Goal: Answer question/provide support: Share knowledge or assist other users

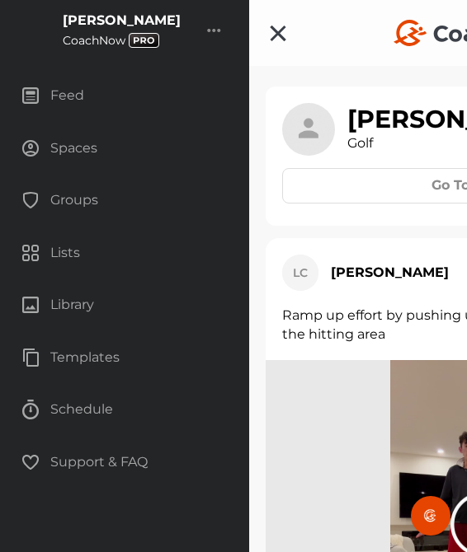
scroll to position [30335, 0]
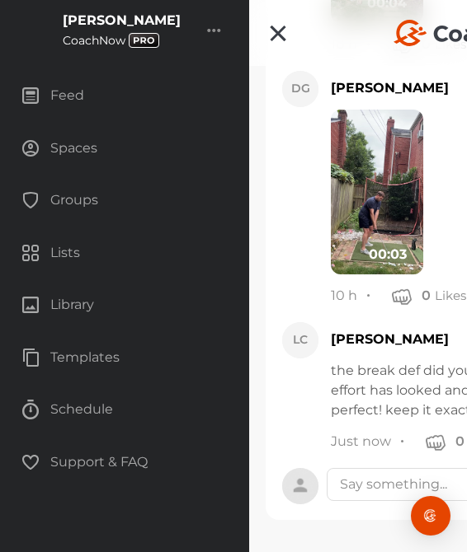
click at [60, 147] on div "Spaces" at bounding box center [125, 148] width 232 height 41
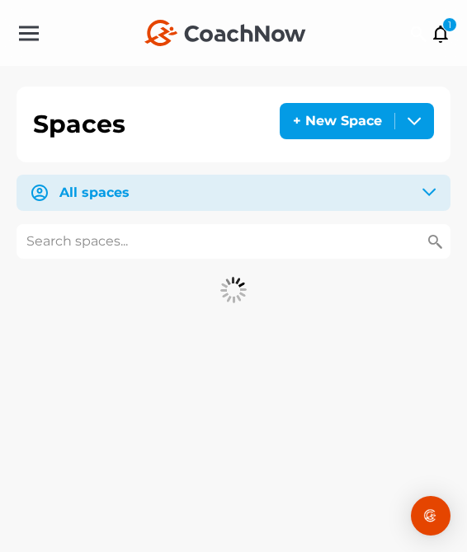
click at [160, 245] on input "text" at bounding box center [233, 241] width 434 height 35
type input "[PERSON_NAME]"
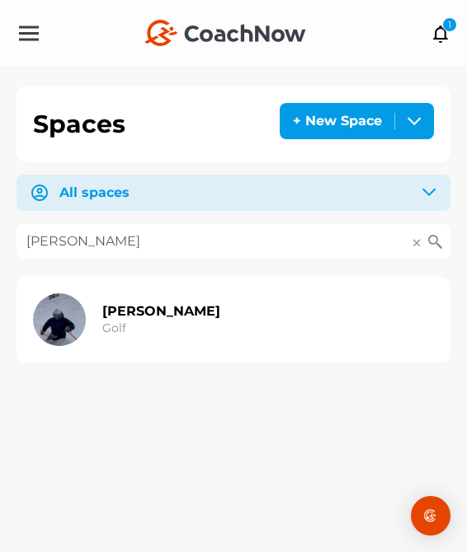
click at [155, 312] on h2 "[PERSON_NAME]" at bounding box center [161, 311] width 118 height 17
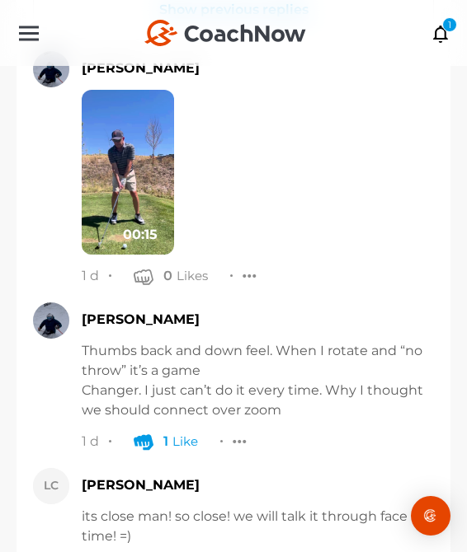
scroll to position [943, 0]
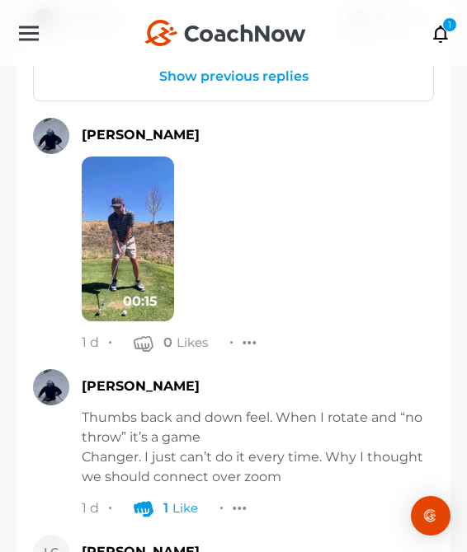
click at [223, 86] on button "Show previous replies" at bounding box center [233, 76] width 399 height 35
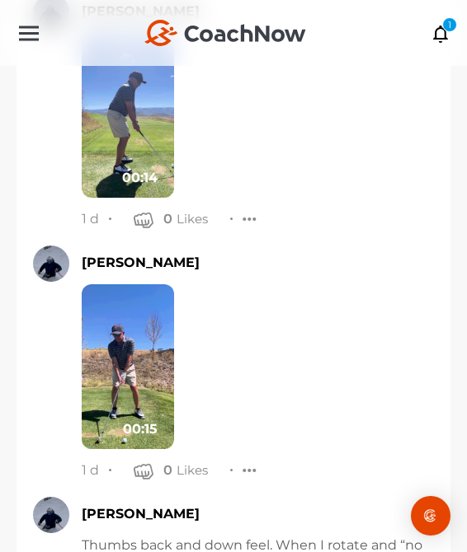
scroll to position [2567, 0]
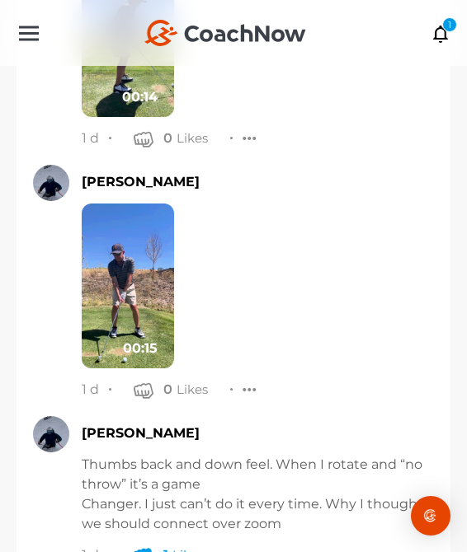
click at [134, 83] on img at bounding box center [128, 34] width 92 height 165
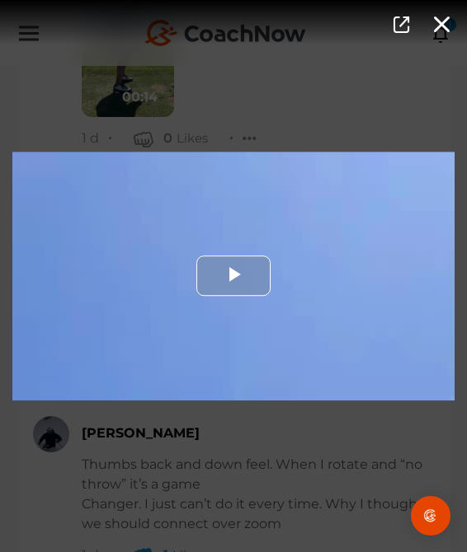
click at [240, 228] on div "Video Player" at bounding box center [233, 276] width 442 height 249
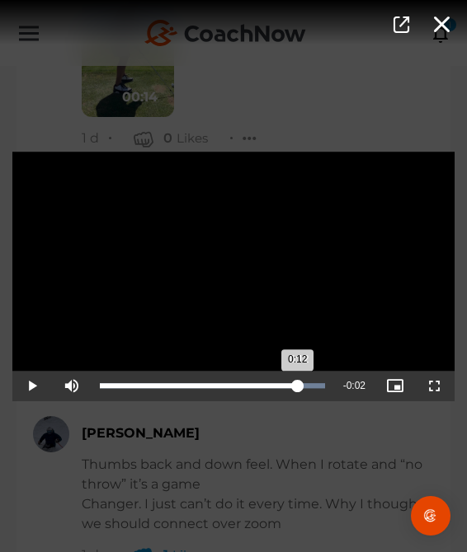
drag, startPoint x: 262, startPoint y: 379, endPoint x: 298, endPoint y: 386, distance: 36.9
click at [298, 386] on div "Loaded : 100.00% 0:12 0:12" at bounding box center [213, 386] width 242 height 30
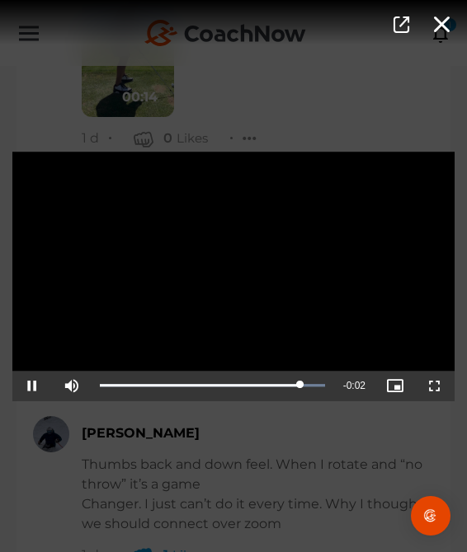
click at [303, 486] on div "Video Player is loading. Play Video Pause Mute Current Time 0:12 / Duration 0:1…" at bounding box center [233, 276] width 467 height 552
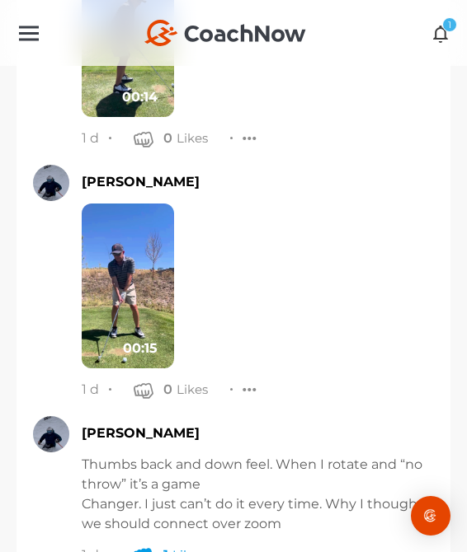
click at [444, 22] on div "1" at bounding box center [449, 24] width 15 height 15
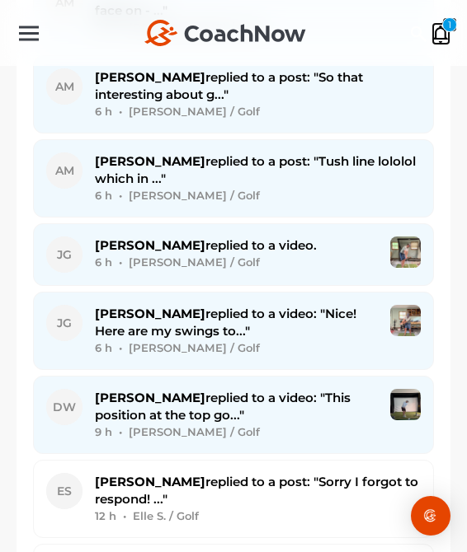
scroll to position [2903, 0]
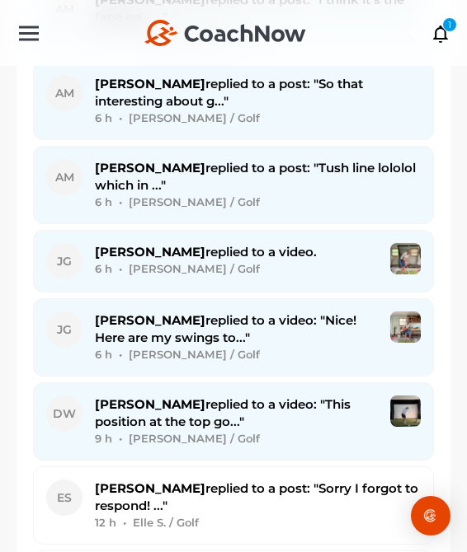
click at [164, 435] on div "9 h • [PERSON_NAME] / Golf" at bounding box center [236, 438] width 283 height 17
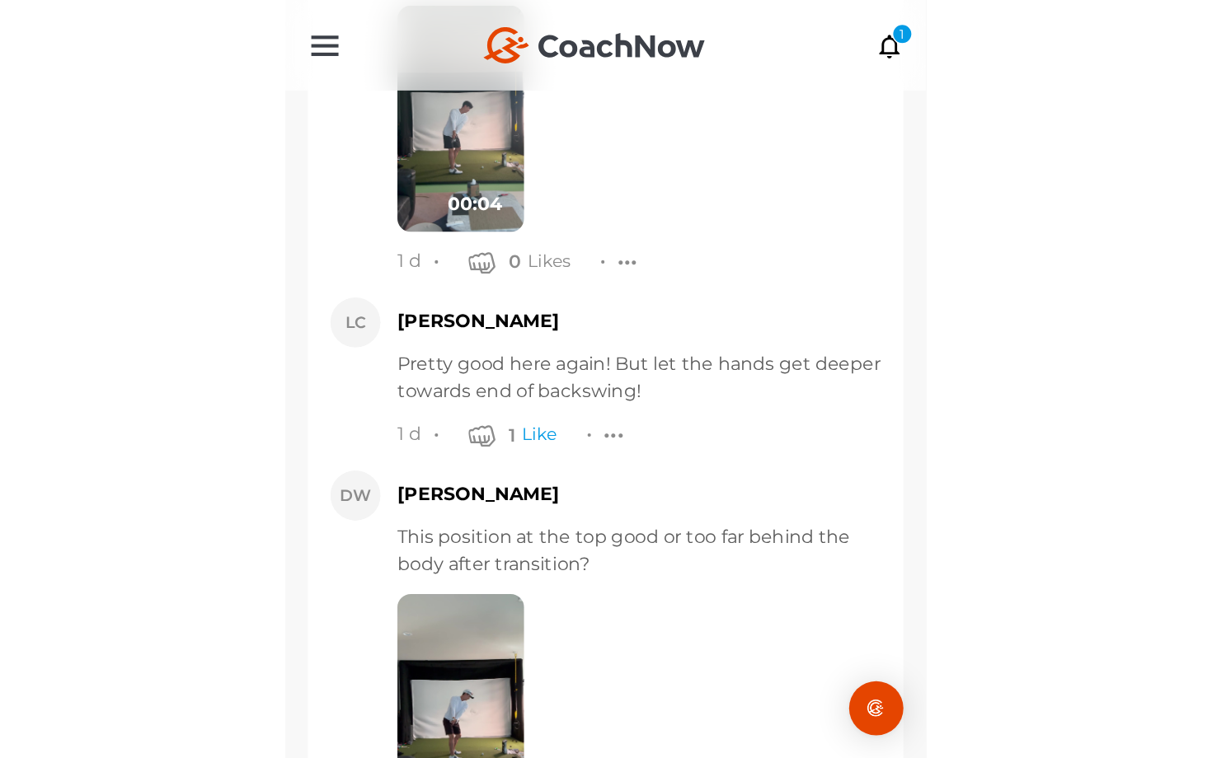
scroll to position [6009, 0]
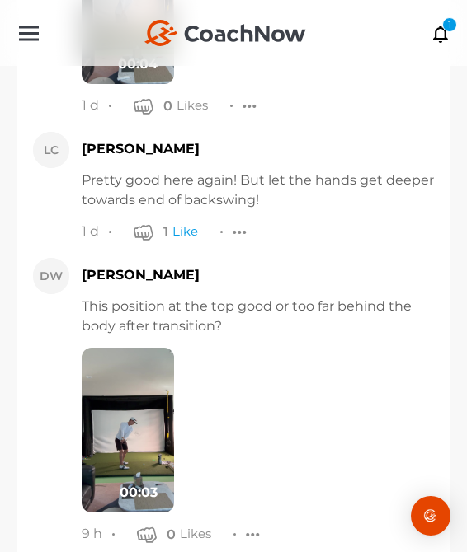
click at [157, 427] on img at bounding box center [128, 430] width 92 height 165
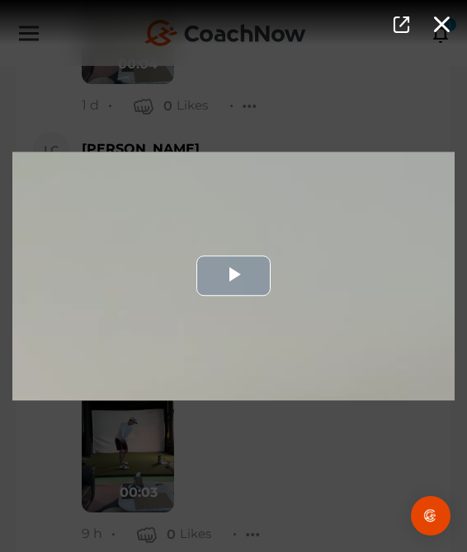
click at [184, 373] on div "Video Player" at bounding box center [233, 276] width 442 height 249
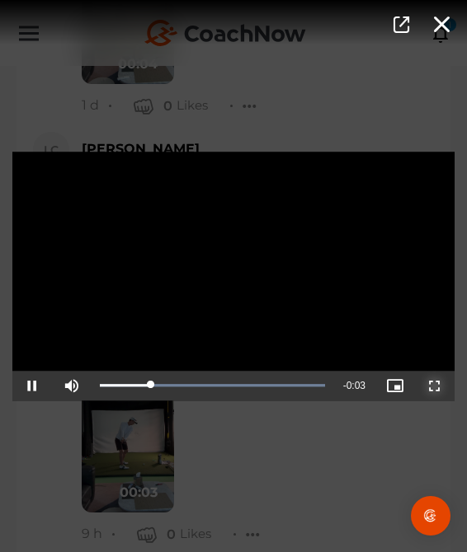
click at [434, 386] on span "Video Player" at bounding box center [434, 386] width 0 height 0
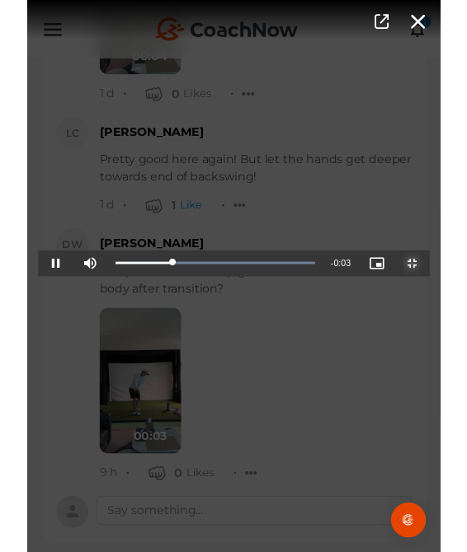
scroll to position [5604, 0]
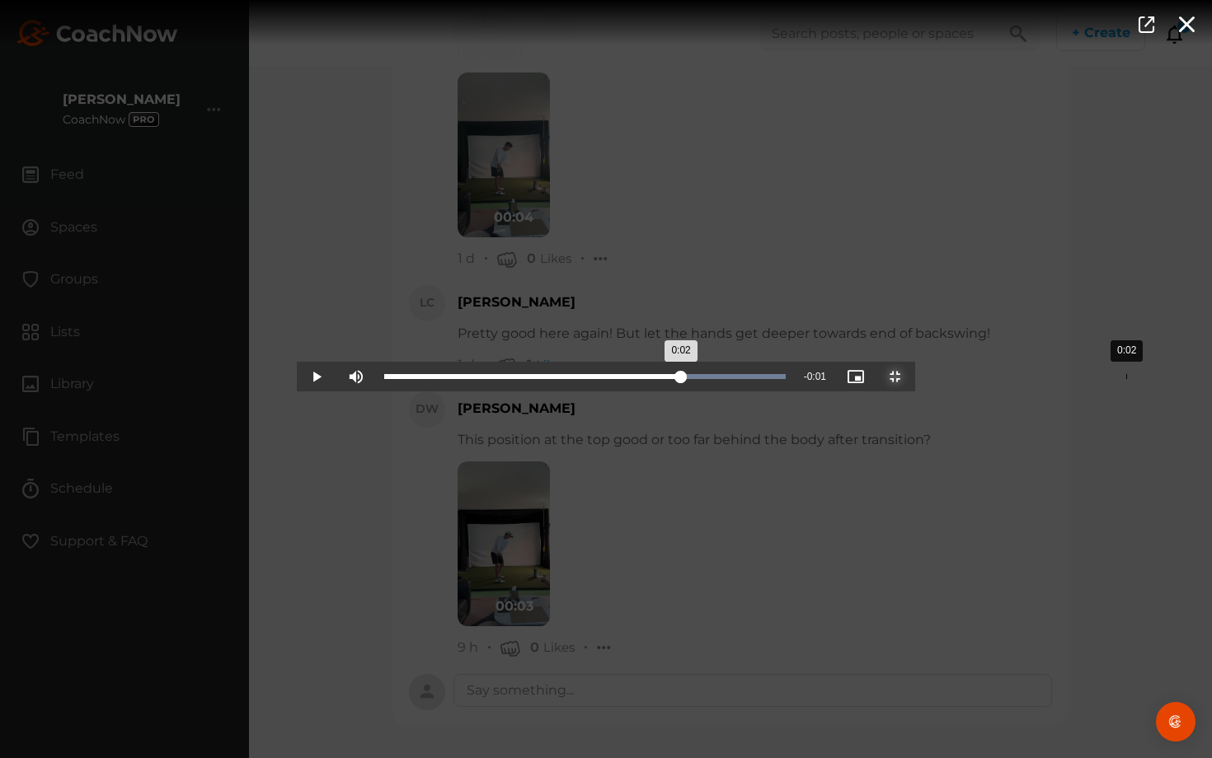
drag, startPoint x: 473, startPoint y: 758, endPoint x: 829, endPoint y: 758, distance: 356.1
click at [466, 392] on div "Loaded : 100.00% 0:02 0:02" at bounding box center [585, 377] width 418 height 30
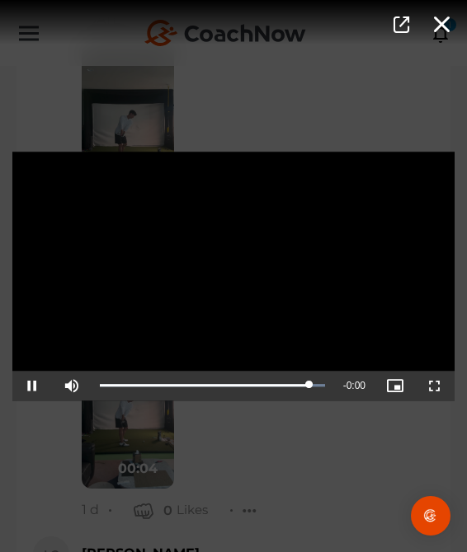
click at [276, 483] on div "Video Player is loading. Play Video Pause Mute Current Time 0:03 / Duration 0:0…" at bounding box center [233, 276] width 467 height 552
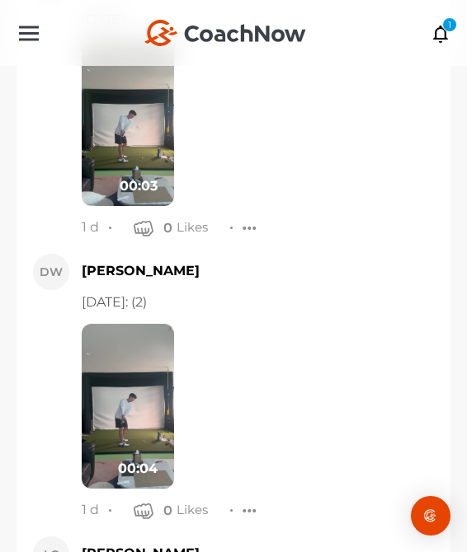
scroll to position [6102, 0]
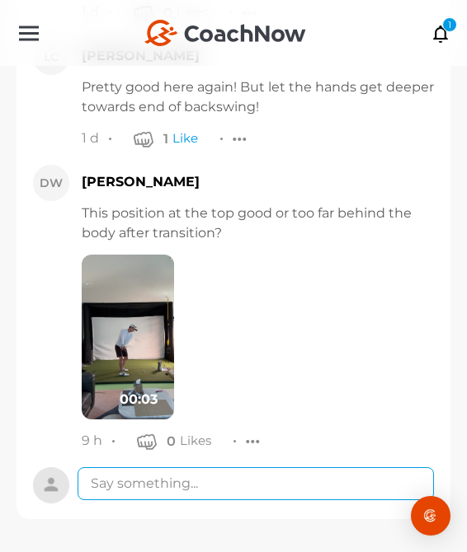
click at [279, 487] on textarea at bounding box center [255, 483] width 356 height 33
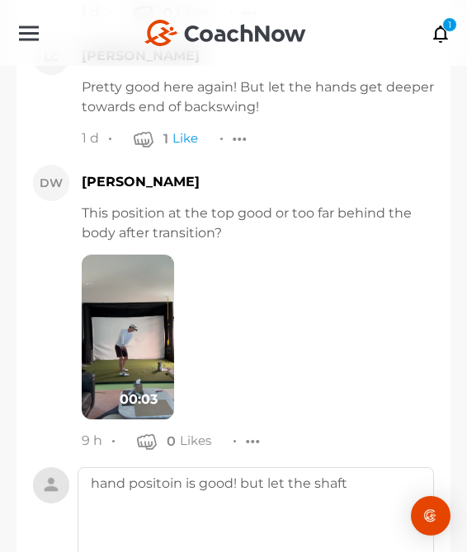
click at [111, 311] on img at bounding box center [128, 337] width 92 height 165
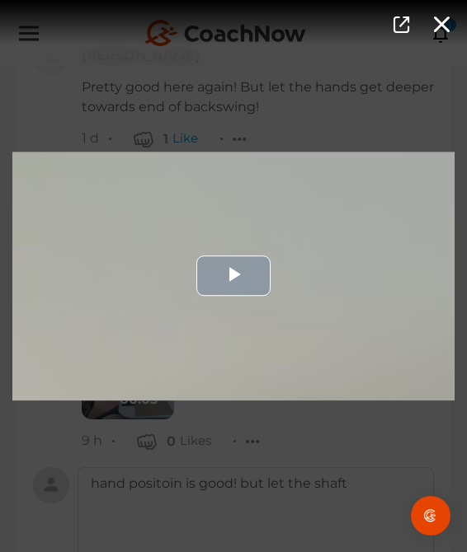
click at [250, 331] on div "Video Player" at bounding box center [233, 276] width 442 height 249
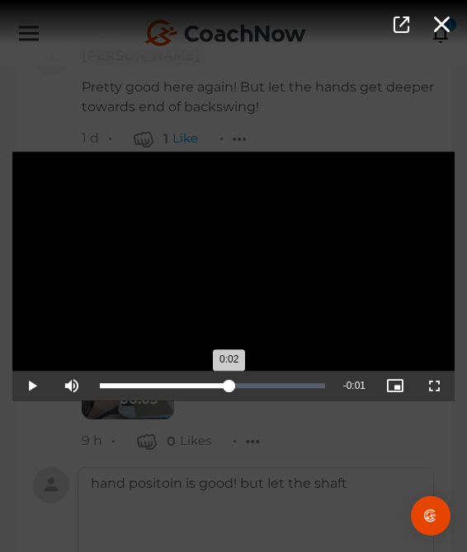
drag, startPoint x: 268, startPoint y: 378, endPoint x: 228, endPoint y: 382, distance: 39.7
click at [228, 382] on div "Loaded : 0.00% 0:02 0:02" at bounding box center [213, 386] width 242 height 30
click at [315, 482] on div "Video Player is loading. Play Video Pause Mute Current Time 0:02 / Duration 0:0…" at bounding box center [233, 276] width 467 height 552
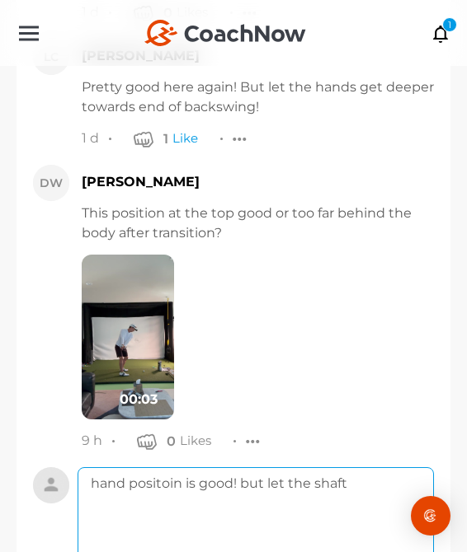
click at [376, 494] on textarea "hand positoin is good! but let the shaft" at bounding box center [255, 533] width 356 height 132
click at [171, 484] on textarea "hand positoin is good! but let the shaft finish steeper!" at bounding box center [255, 533] width 356 height 132
click at [237, 544] on textarea "hand position is good! but let the shaft finish steeper!" at bounding box center [255, 533] width 356 height 132
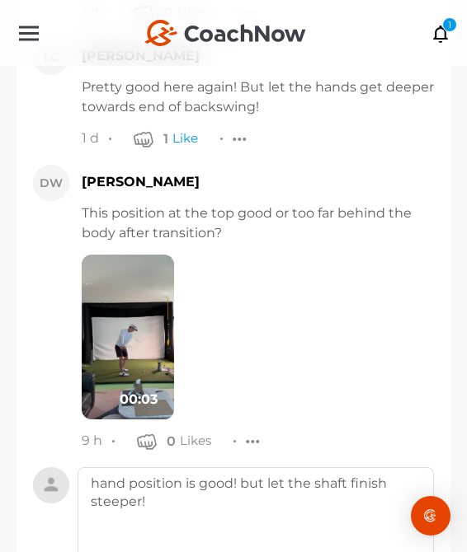
click at [144, 323] on img at bounding box center [128, 337] width 92 height 165
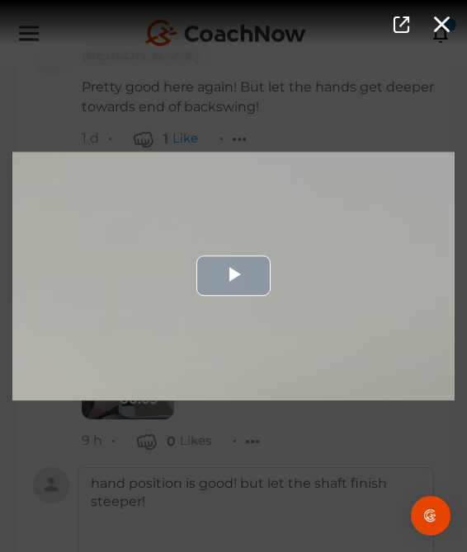
click at [204, 359] on div "Video Player" at bounding box center [233, 276] width 442 height 249
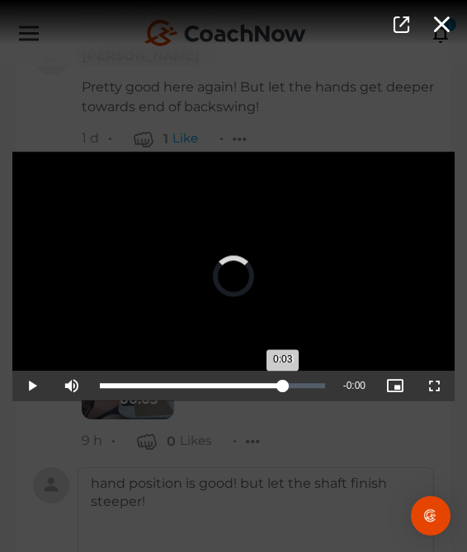
drag, startPoint x: 261, startPoint y: 396, endPoint x: 284, endPoint y: 389, distance: 23.2
click at [284, 389] on div "Loaded : 0.00% 0:03 0:03" at bounding box center [213, 386] width 242 height 30
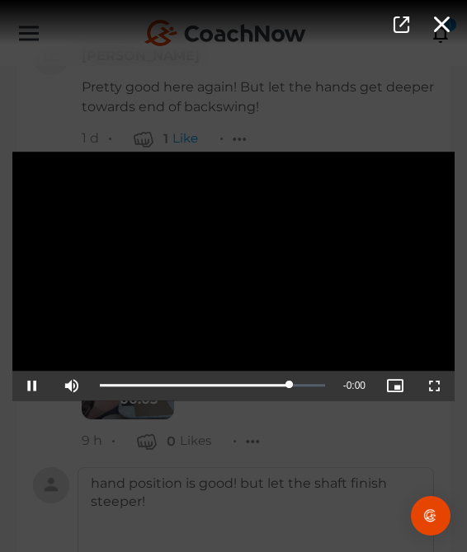
click at [261, 523] on div "Video Player is loading. Play Video Pause Mute Current Time 0:03 / Duration 0:0…" at bounding box center [233, 276] width 467 height 552
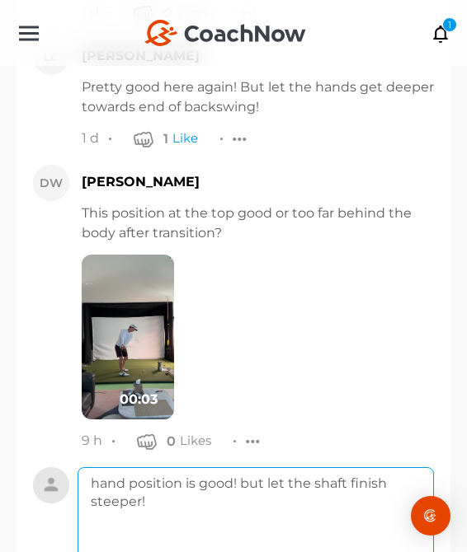
click at [234, 528] on textarea "hand position is good! but let the shaft finish steeper!" at bounding box center [255, 533] width 356 height 132
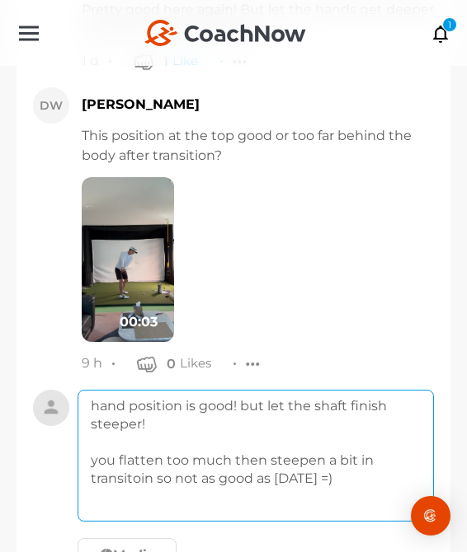
drag, startPoint x: 89, startPoint y: 523, endPoint x: 392, endPoint y: 555, distance: 304.2
click at [392, 552] on html "[PERSON_NAME] [GEOGRAPHIC_DATA] Account Settings Organizations Tags Get Paid Be…" at bounding box center [233, 276] width 467 height 552
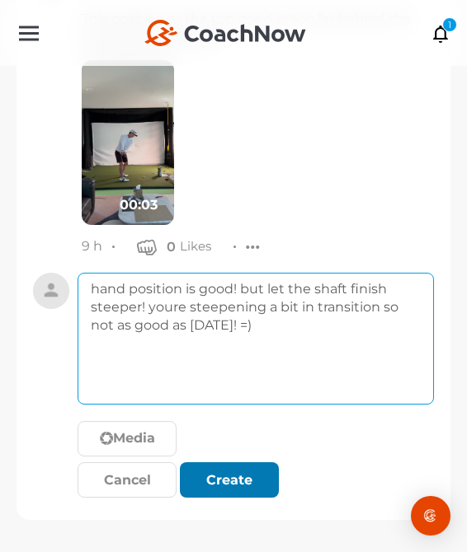
type textarea "hand position is good! but let the shaft finish steeper! youre steepening a bit…"
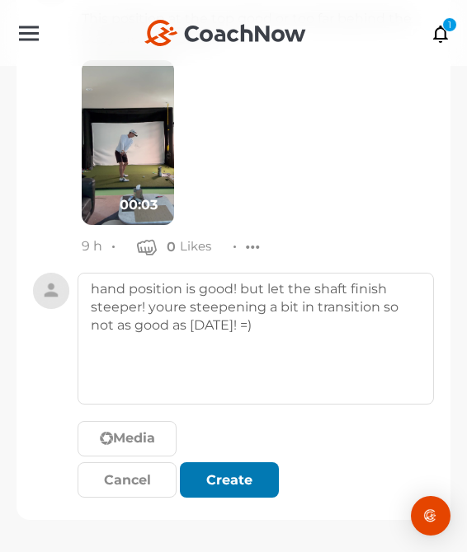
click at [220, 492] on button "Create" at bounding box center [229, 479] width 99 height 35
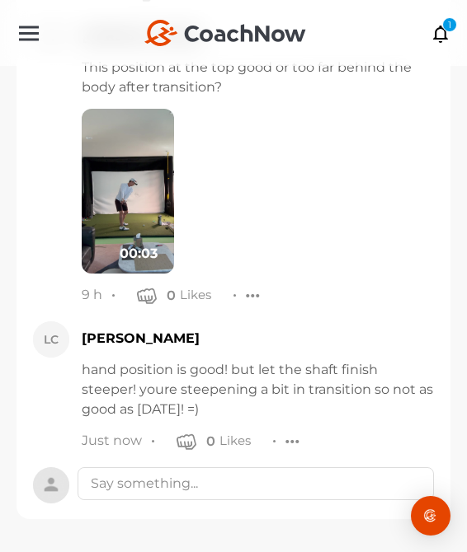
scroll to position [6248, 0]
click at [437, 33] on icon at bounding box center [440, 33] width 19 height 18
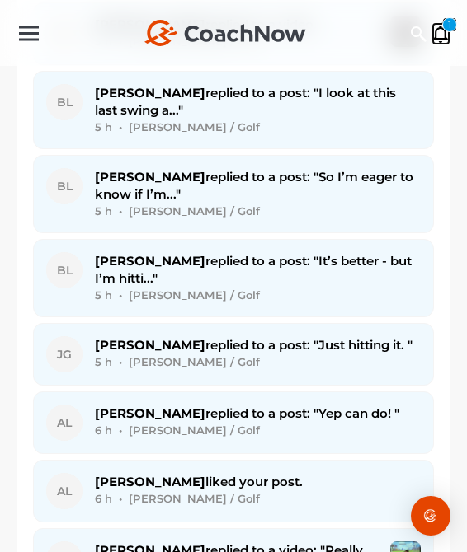
scroll to position [2410, 0]
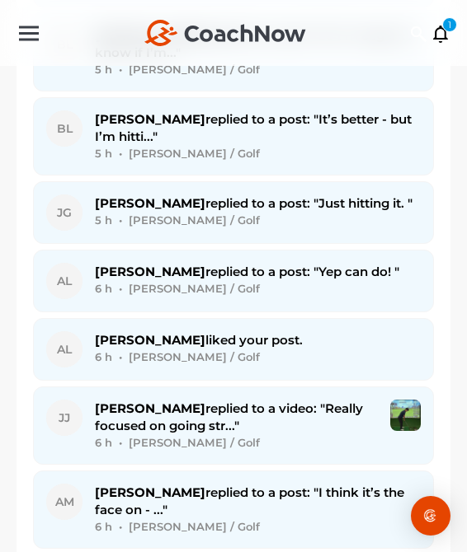
click at [296, 228] on div "5 h • [PERSON_NAME] / Golf" at bounding box center [258, 220] width 326 height 17
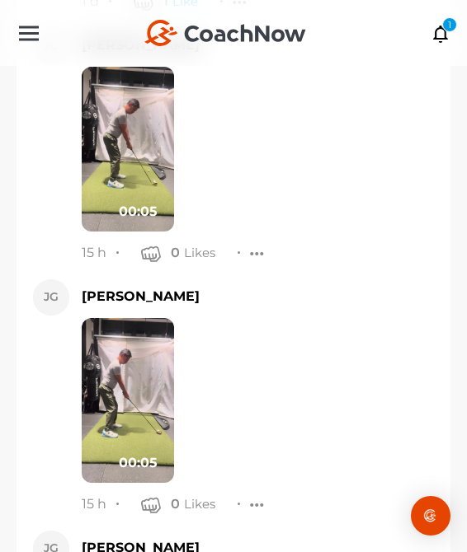
scroll to position [26816, 0]
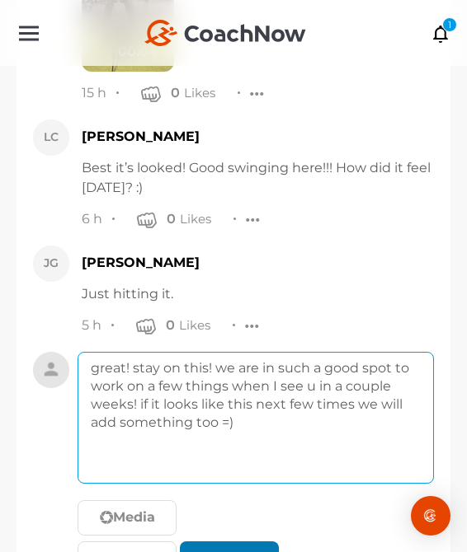
type textarea "great! stay on this! we are in such a good spot to work on a few things when I …"
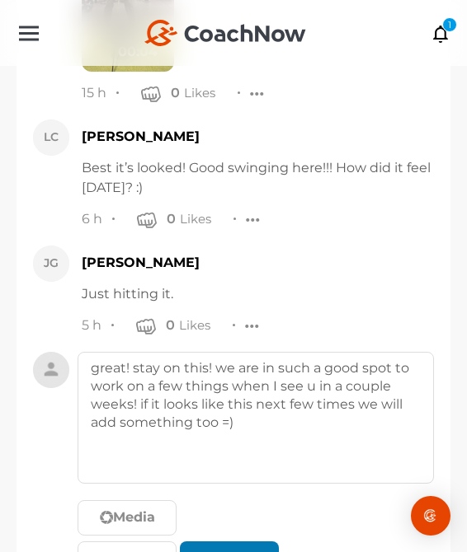
click at [237, 550] on div "submit" at bounding box center [229, 560] width 36 height 20
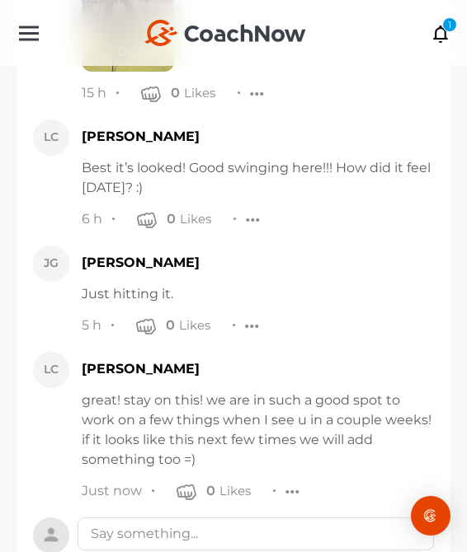
scroll to position [26982, 0]
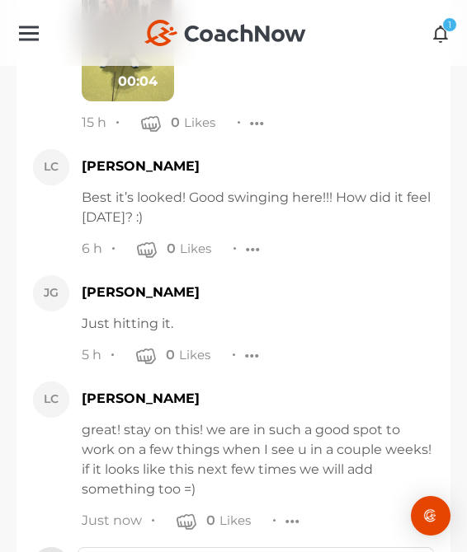
click at [440, 38] on icon at bounding box center [440, 33] width 19 height 18
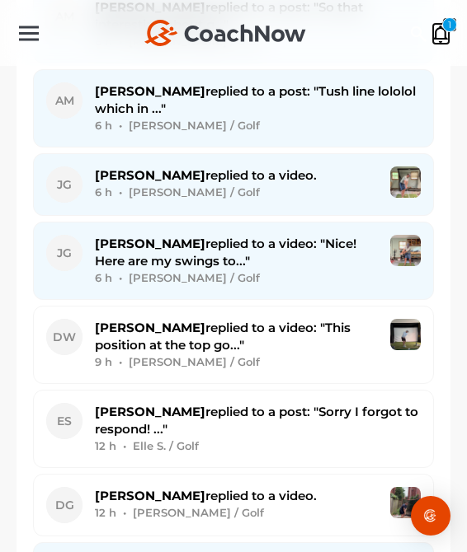
scroll to position [3013, 0]
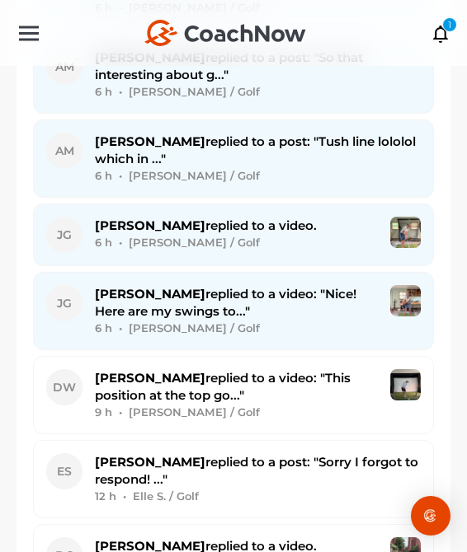
click at [255, 316] on div "[PERSON_NAME] replied to a video: "Nice! Here are my swings to..." 6 h • [PERSO…" at bounding box center [236, 311] width 283 height 52
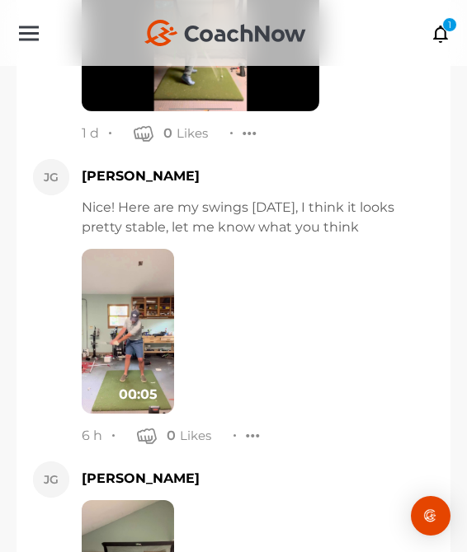
scroll to position [9772, 0]
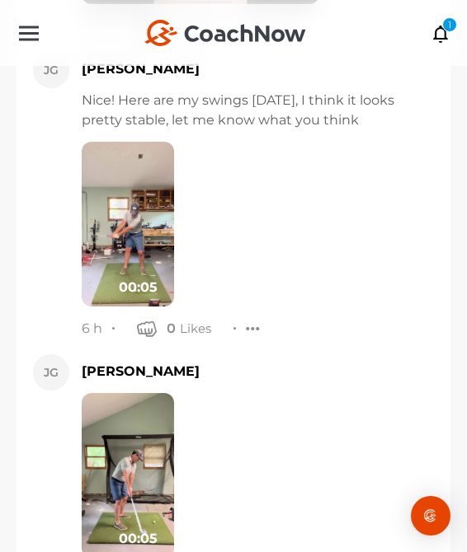
click at [138, 393] on img at bounding box center [128, 475] width 92 height 165
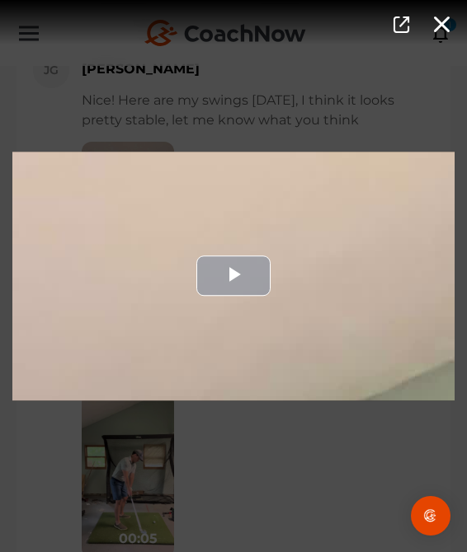
click at [200, 334] on div "Video Player" at bounding box center [233, 276] width 442 height 249
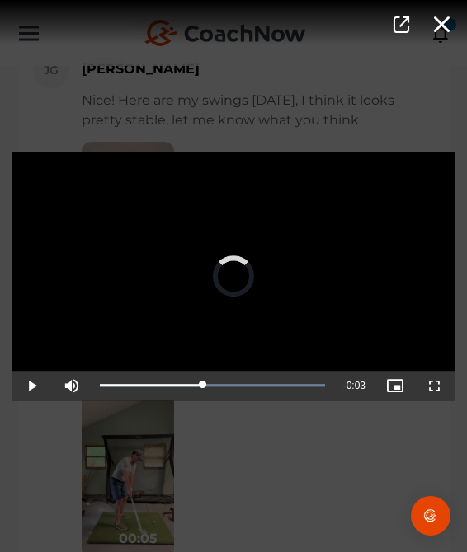
drag, startPoint x: 134, startPoint y: 381, endPoint x: 204, endPoint y: 406, distance: 75.4
click at [204, 406] on div "Video Player is loading. Play Video Play Mute Current Time 0:02 / Duration 0:05…" at bounding box center [233, 276] width 467 height 274
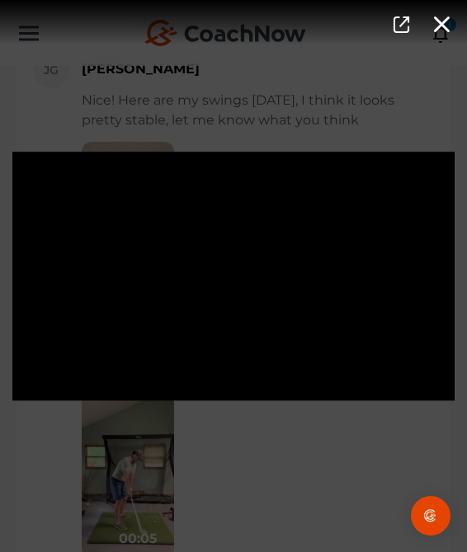
click at [260, 487] on div "Video Player is loading. Play Video Pause Mute Current Time 0:02 / Duration 0:0…" at bounding box center [233, 276] width 467 height 552
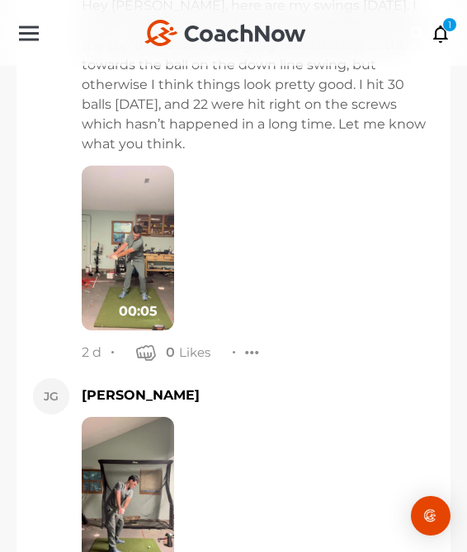
scroll to position [8827, 0]
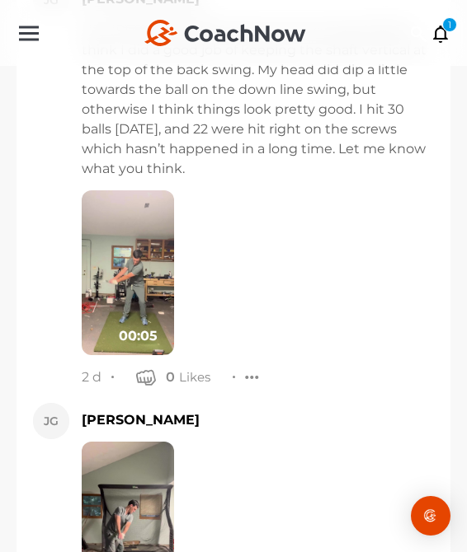
click at [162, 442] on img at bounding box center [128, 524] width 92 height 165
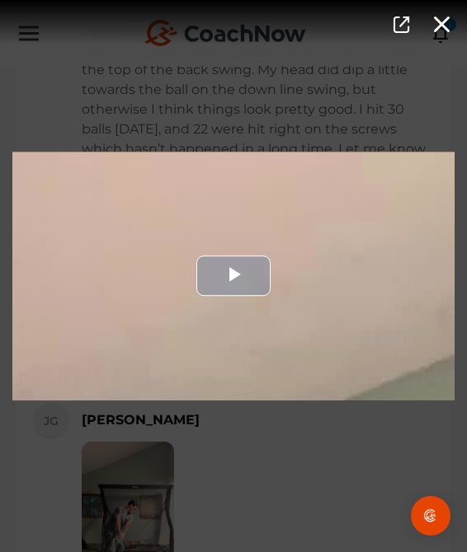
click at [187, 326] on div "Video Player" at bounding box center [233, 276] width 442 height 249
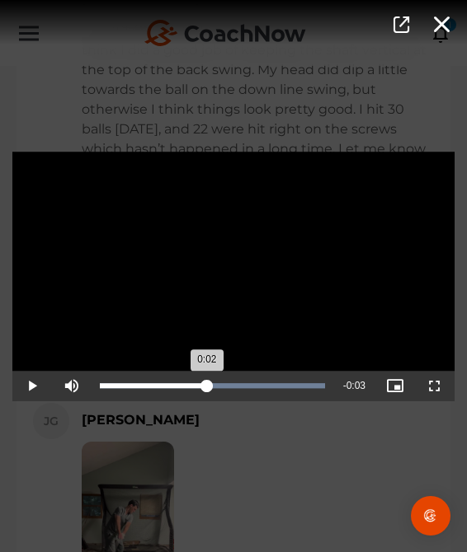
drag, startPoint x: 187, startPoint y: 383, endPoint x: 207, endPoint y: 385, distance: 19.9
click at [207, 385] on div "Loaded : 100.00% 0:02 0:02" at bounding box center [213, 386] width 242 height 30
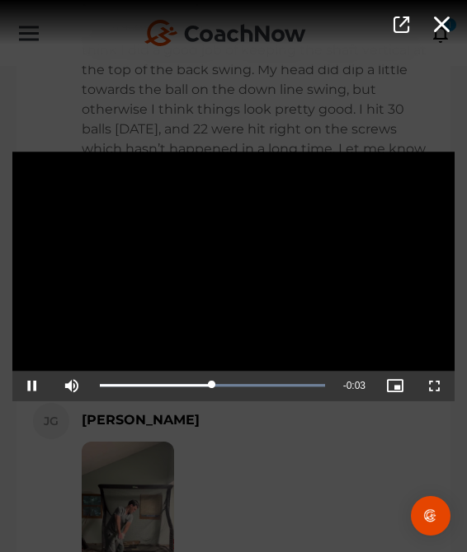
click at [243, 472] on div "Video Player is loading. Play Video Pause Mute Current Time 0:02 / Duration 0:0…" at bounding box center [233, 276] width 467 height 552
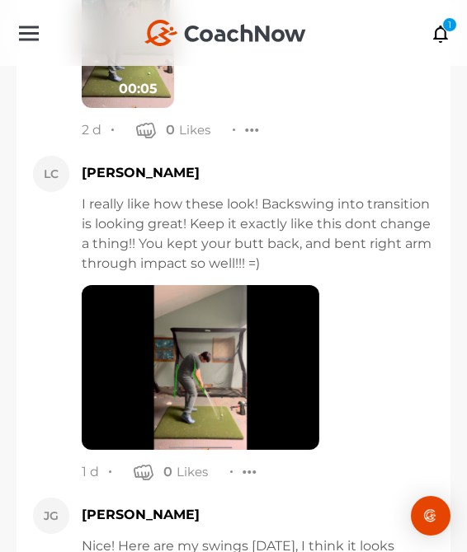
scroll to position [9967, 0]
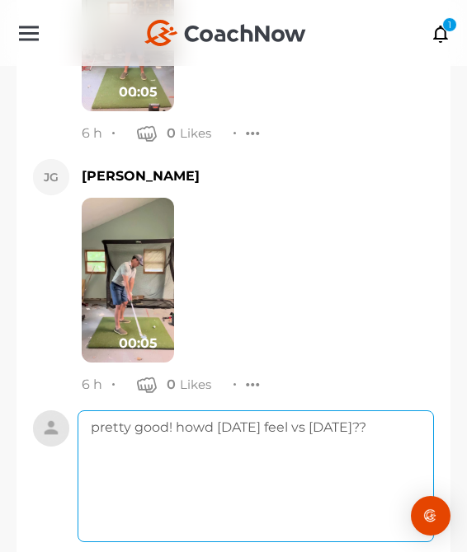
click at [281, 411] on textarea "pretty good! howd [DATE] feel vs [DATE]??" at bounding box center [255, 477] width 356 height 132
type textarea "pretty good! howd [DATE] feel vs [DATE]?? i like [DATE] bit more=)"
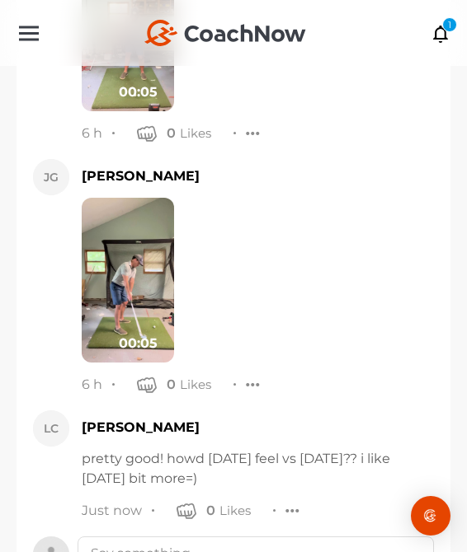
scroll to position [9898, 0]
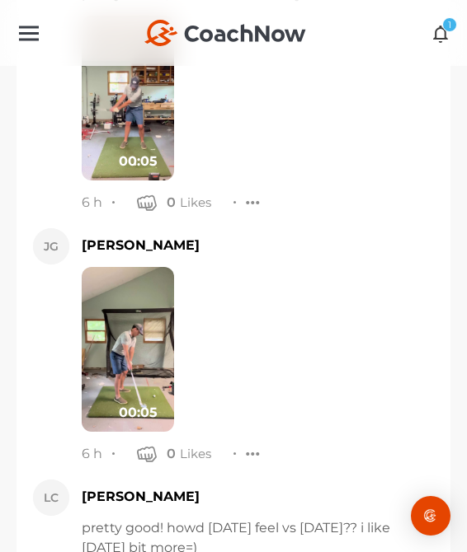
click at [441, 33] on icon at bounding box center [440, 33] width 19 height 18
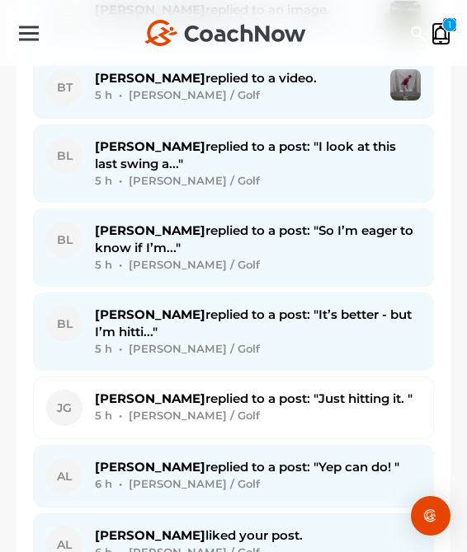
scroll to position [2505, 0]
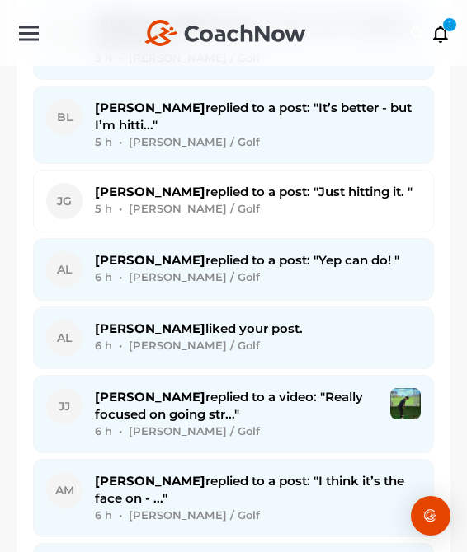
click at [336, 279] on div "6 h • [PERSON_NAME] / Golf" at bounding box center [258, 277] width 326 height 17
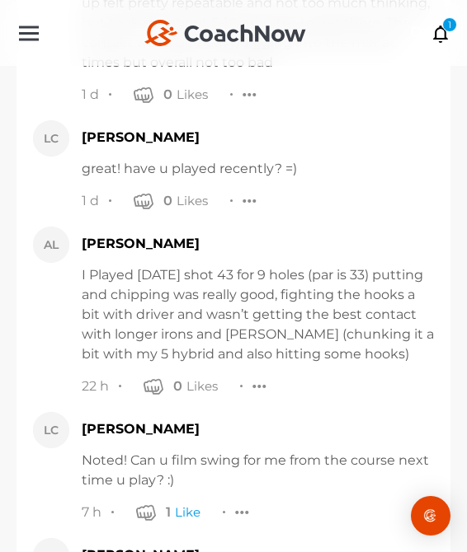
scroll to position [25216, 0]
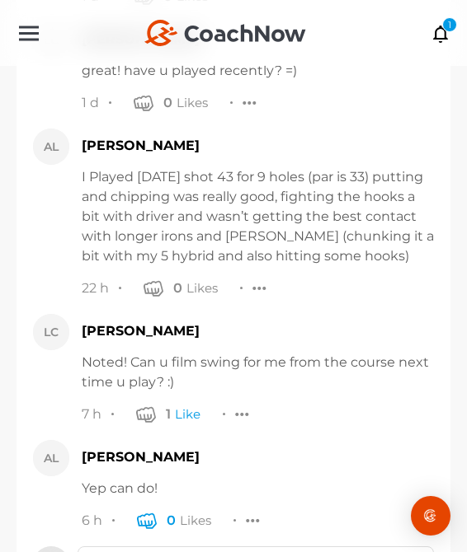
click at [137, 510] on icon "button" at bounding box center [147, 520] width 20 height 20
click at [445, 39] on icon at bounding box center [440, 33] width 19 height 18
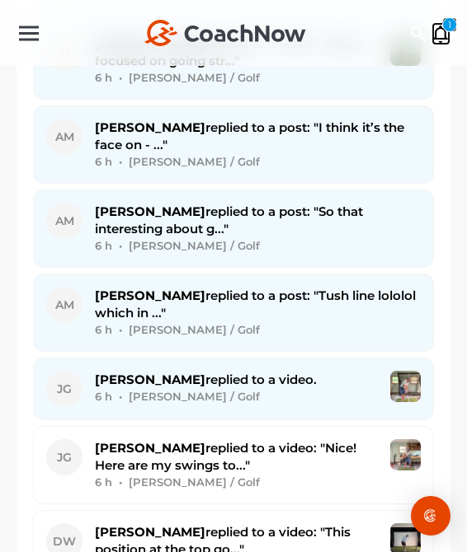
scroll to position [2816, 0]
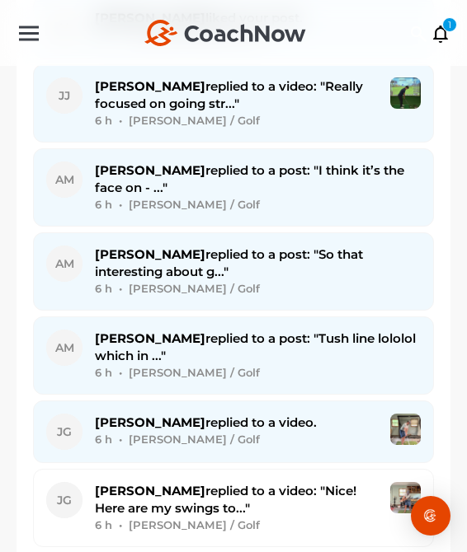
click at [232, 199] on div "6 h • [PERSON_NAME] / Golf" at bounding box center [258, 204] width 326 height 17
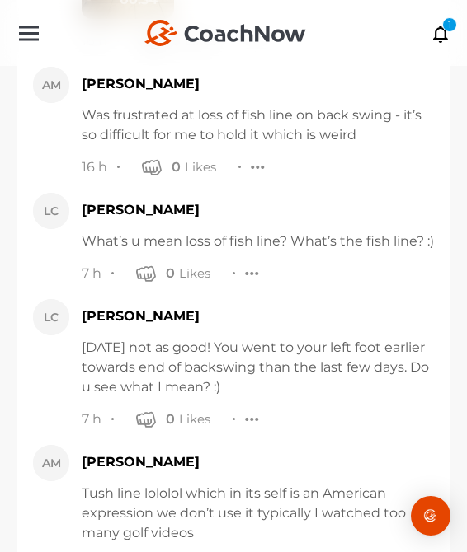
scroll to position [14932, 0]
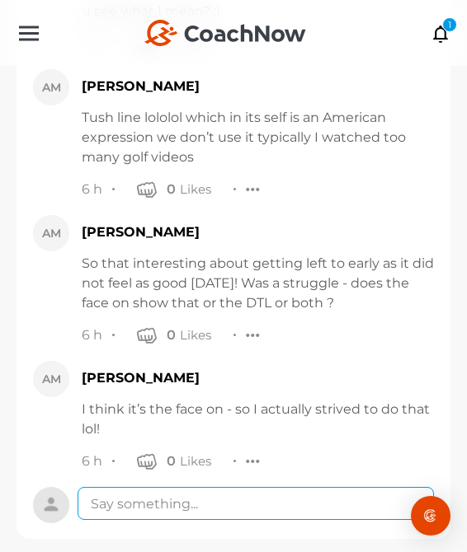
click at [180, 489] on textarea at bounding box center [255, 503] width 356 height 33
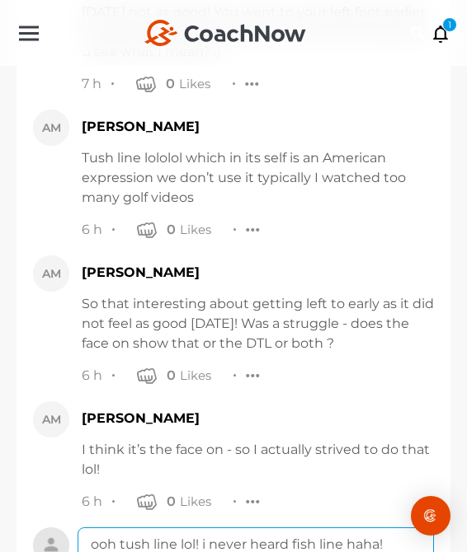
scroll to position [15006, 0]
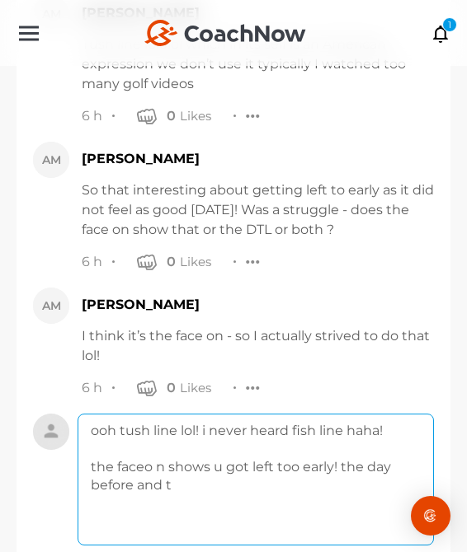
drag, startPoint x: 364, startPoint y: 443, endPoint x: 382, endPoint y: 472, distance: 34.8
click at [373, 464] on textarea "ooh tush line lol! i never heard fish line haha! the faceo n shows u got left t…" at bounding box center [255, 480] width 356 height 132
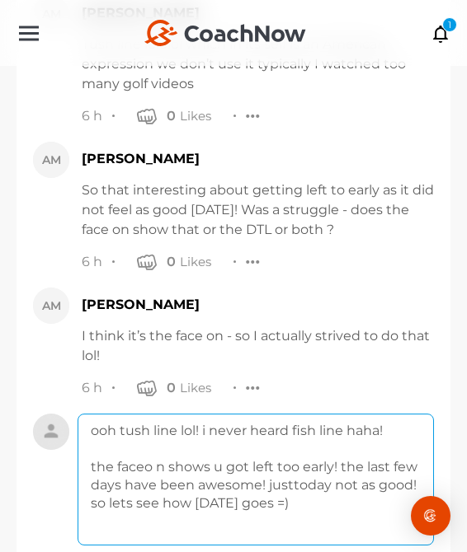
click at [292, 467] on textarea "ooh tush line lol! i never heard fish line haha! the faceo n shows u got left t…" at bounding box center [255, 480] width 356 height 132
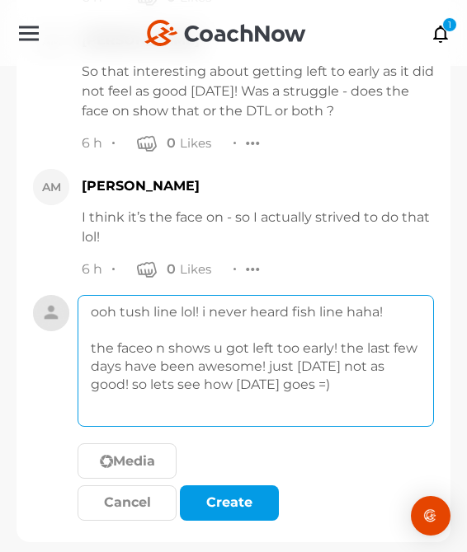
scroll to position [15128, 0]
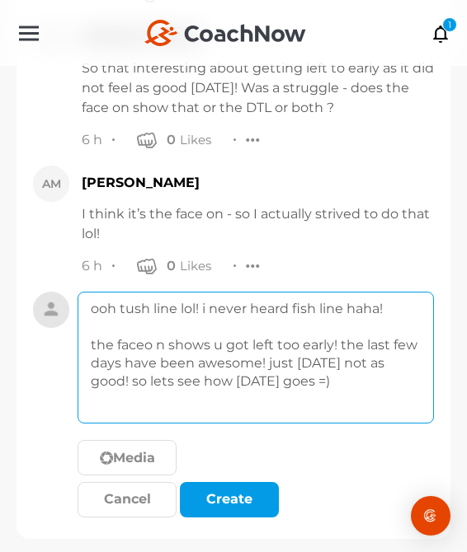
click at [157, 326] on textarea "ooh tush line lol! i never heard fish line haha! the faceo n shows u got left t…" at bounding box center [255, 358] width 356 height 132
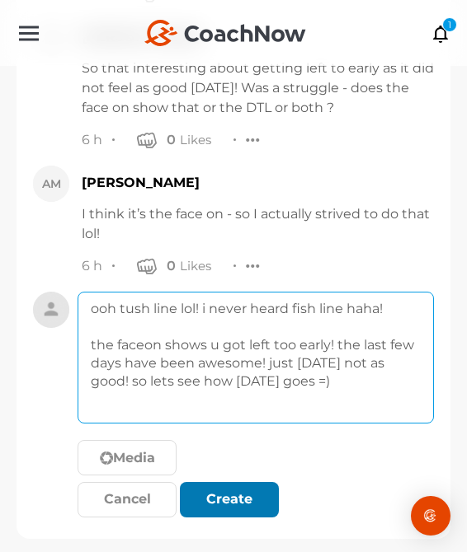
type textarea "ooh tush line lol! i never heard fish line haha! the faceon shows u got left to…"
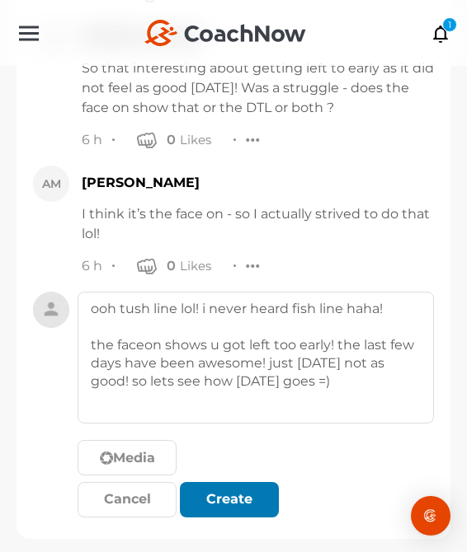
click at [215, 482] on button "Create" at bounding box center [229, 499] width 99 height 35
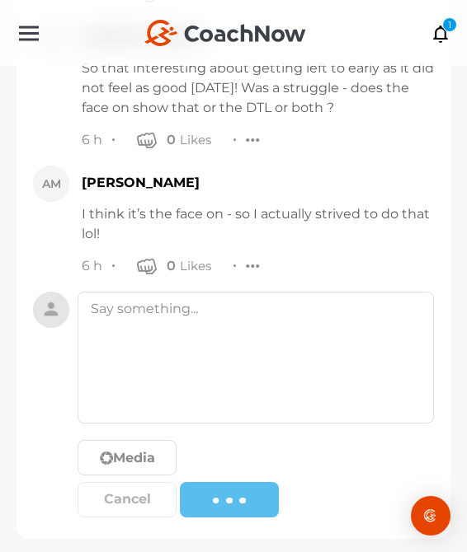
scroll to position [15118, 0]
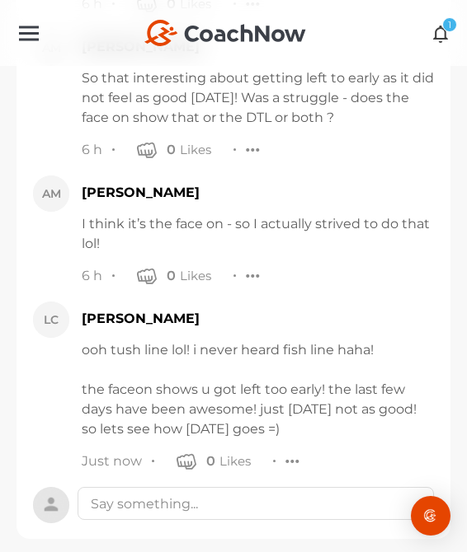
click at [446, 32] on icon at bounding box center [440, 33] width 19 height 18
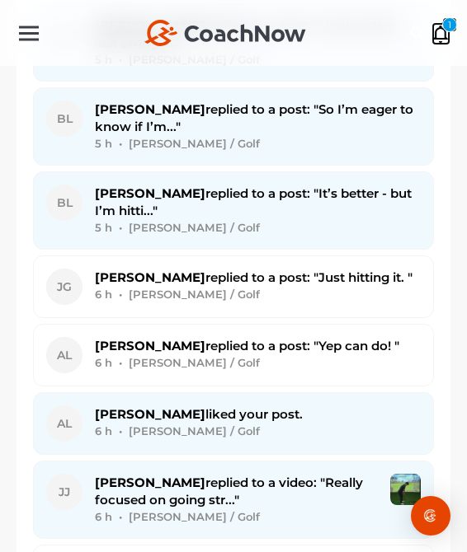
scroll to position [2307, 0]
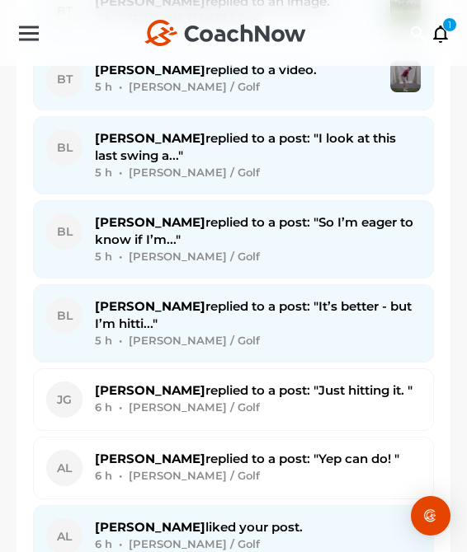
click at [174, 322] on div "[PERSON_NAME] replied to a post: "It’s better - but I’m hitti..." 5 h • [PERSON…" at bounding box center [258, 324] width 326 height 52
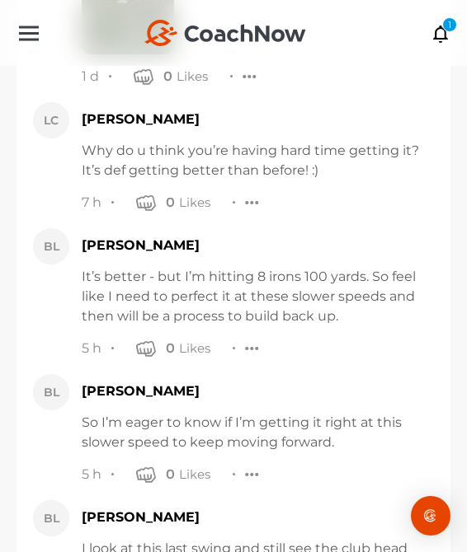
scroll to position [2932, 0]
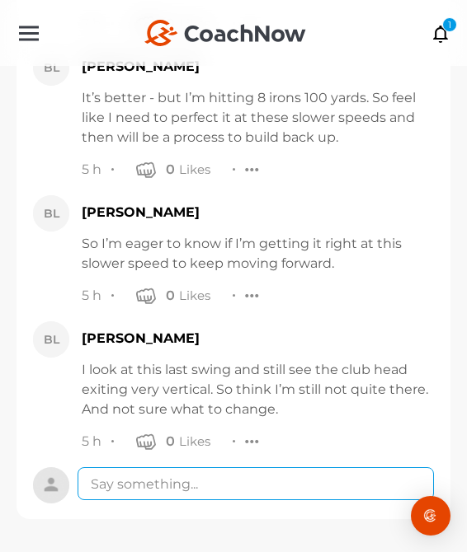
click at [256, 481] on textarea at bounding box center [255, 483] width 356 height 33
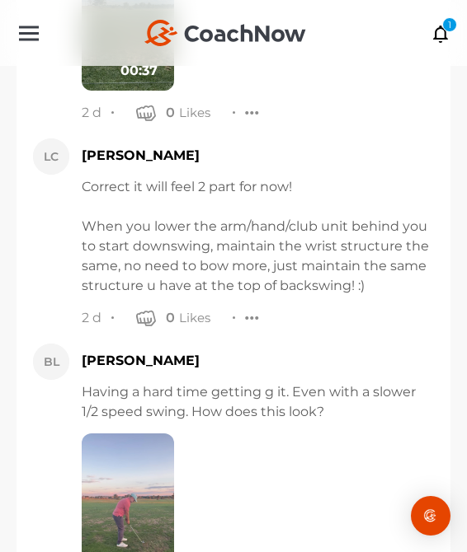
scroll to position [2295, 0]
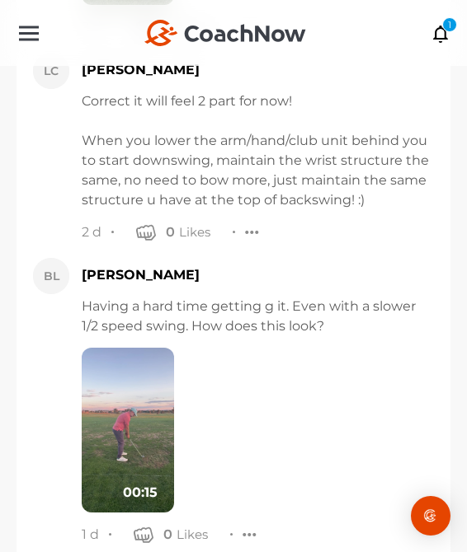
click at [145, 425] on img at bounding box center [128, 430] width 92 height 165
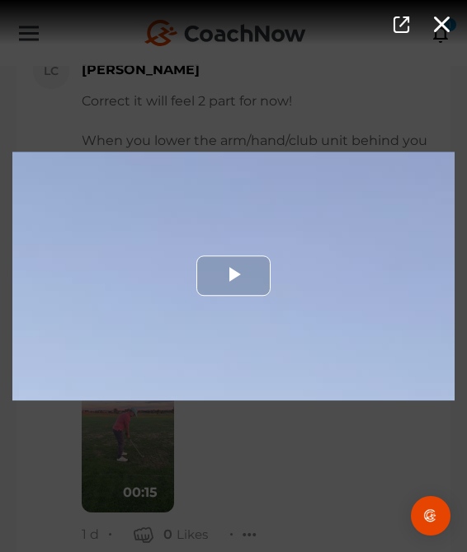
click at [204, 351] on div "Video Player" at bounding box center [233, 276] width 442 height 249
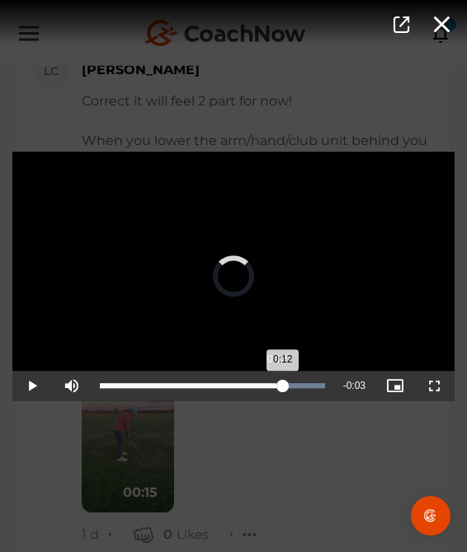
drag, startPoint x: 204, startPoint y: 374, endPoint x: 275, endPoint y: 378, distance: 71.8
click at [275, 378] on div "Loaded : 100.00% 0:12 0:12" at bounding box center [213, 386] width 242 height 30
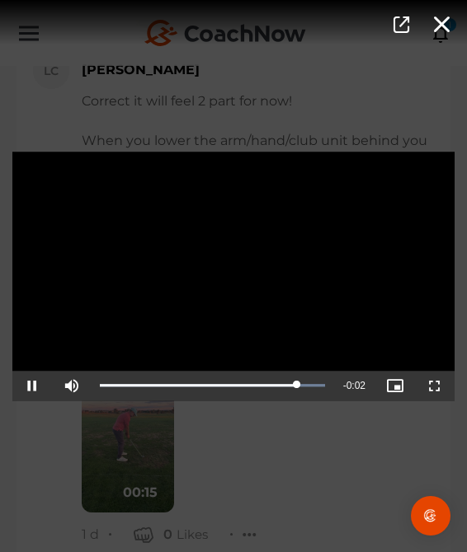
click at [284, 435] on div "Video Player is loading. Play Video Pause Mute Current Time 0:13 / Duration 0:1…" at bounding box center [233, 276] width 467 height 552
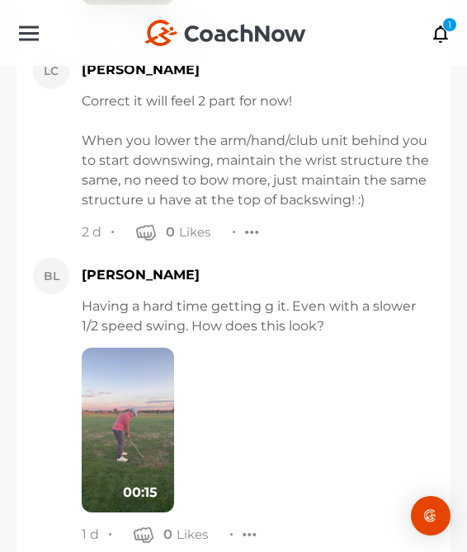
click at [141, 446] on img at bounding box center [128, 430] width 92 height 165
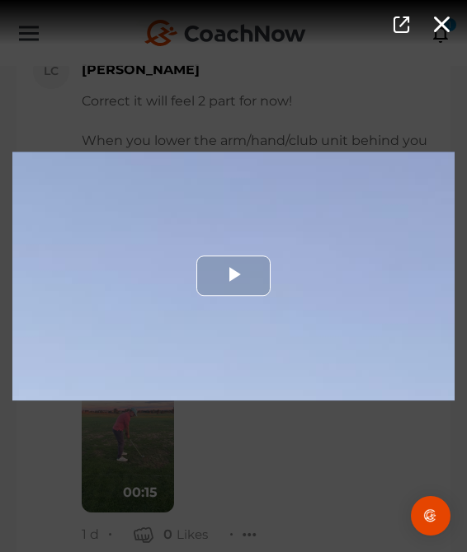
click at [266, 351] on div "Video Player" at bounding box center [233, 276] width 442 height 249
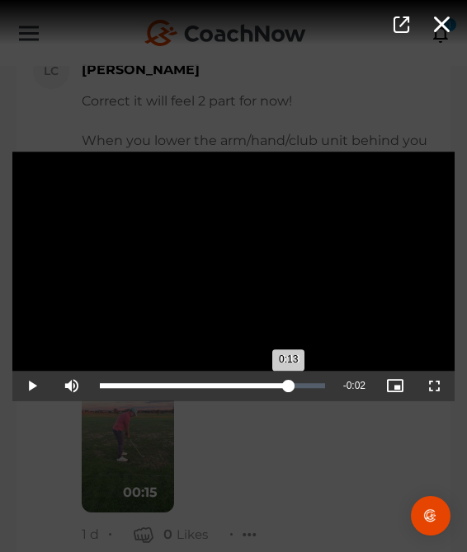
drag, startPoint x: 262, startPoint y: 380, endPoint x: 289, endPoint y: 379, distance: 27.2
click at [289, 379] on div "Loaded : 0.00% 0:13 0:13" at bounding box center [213, 386] width 242 height 30
click at [289, 439] on div "Video Player is loading. Play Video Pause Mute Current Time 0:13 / Duration 0:1…" at bounding box center [233, 276] width 467 height 552
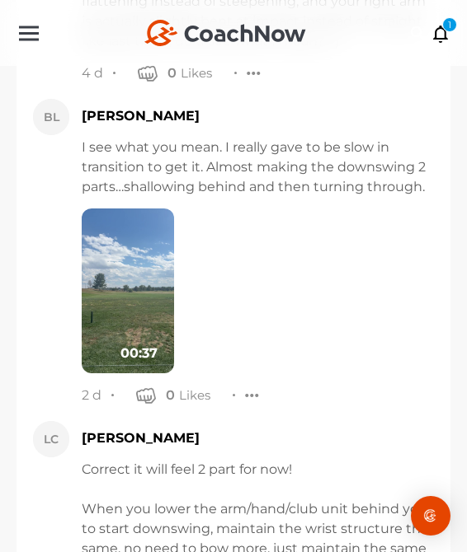
scroll to position [2068, 0]
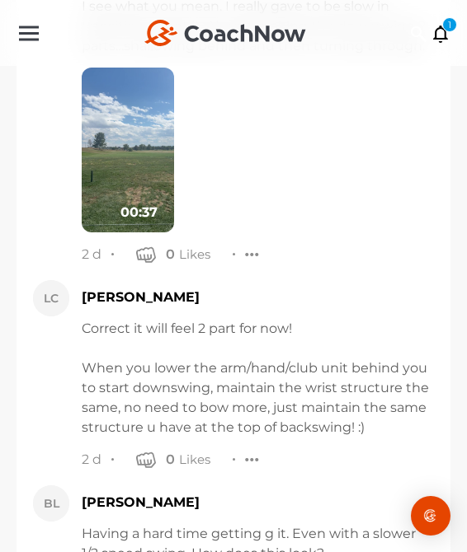
click at [124, 128] on img at bounding box center [128, 150] width 92 height 165
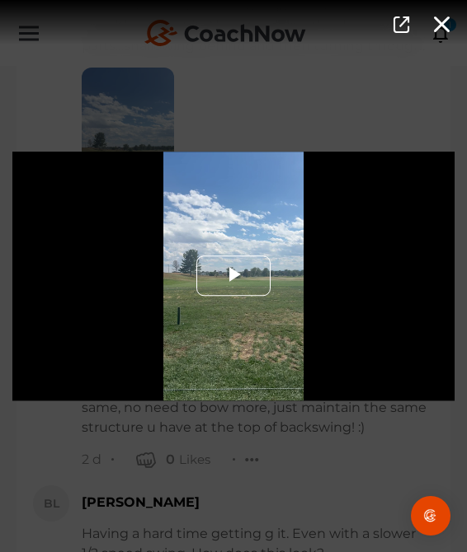
click at [233, 276] on span "Video Player" at bounding box center [233, 276] width 0 height 0
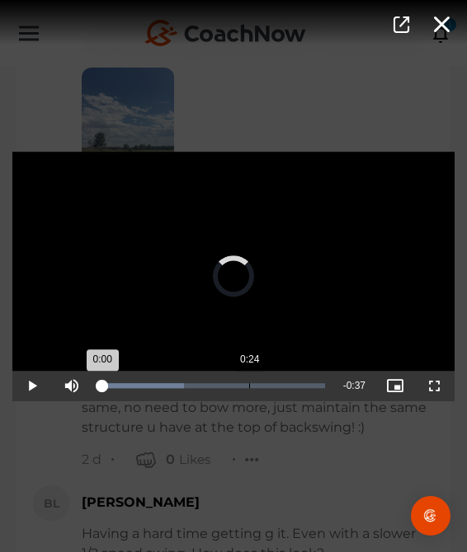
click at [249, 383] on div "Loaded : 37.48% 0:24 0:00" at bounding box center [213, 386] width 242 height 30
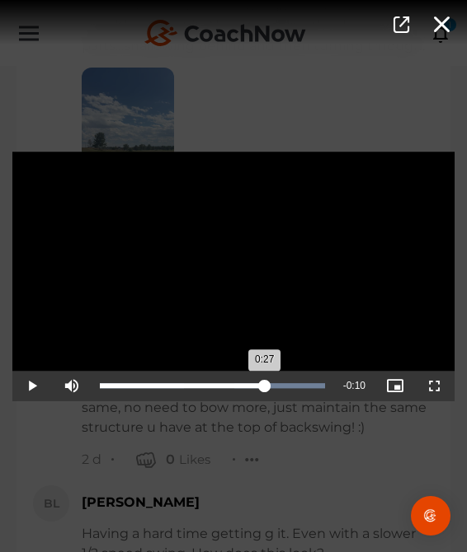
drag, startPoint x: 249, startPoint y: 383, endPoint x: 265, endPoint y: 384, distance: 16.6
click at [265, 384] on div "0:27" at bounding box center [182, 385] width 165 height 5
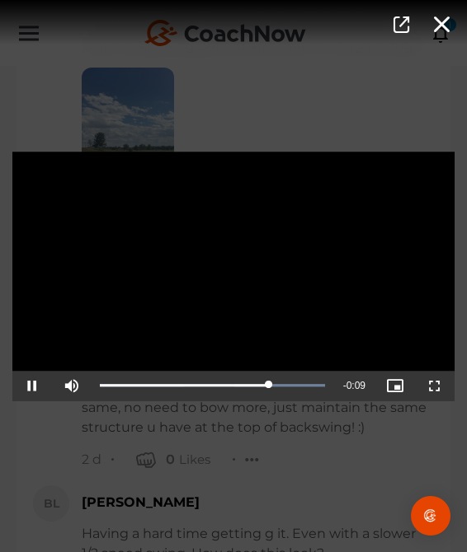
click at [288, 458] on div "Video Player is loading. Play Video Pause Mute Current Time 0:28 / Duration 0:3…" at bounding box center [233, 276] width 467 height 552
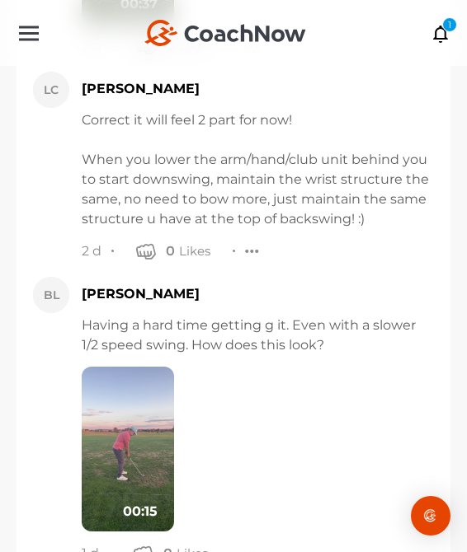
scroll to position [3127, 0]
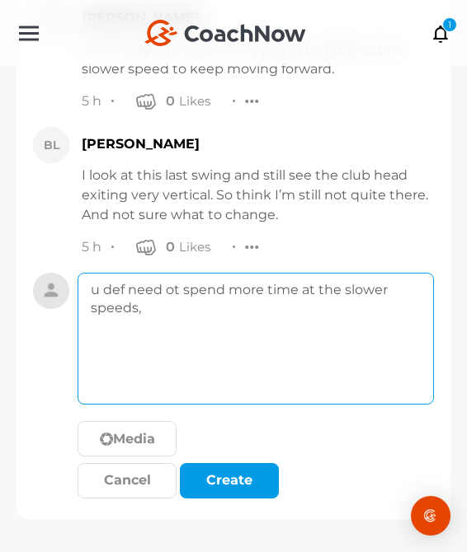
click at [280, 373] on textarea "u def need ot spend more time at the slower speeds," at bounding box center [255, 339] width 356 height 132
click at [169, 283] on textarea "u def need ot spend more time at the slower speeds," at bounding box center [255, 339] width 356 height 132
click at [176, 316] on textarea "u def need to spend more time at the slower speeds," at bounding box center [255, 339] width 356 height 132
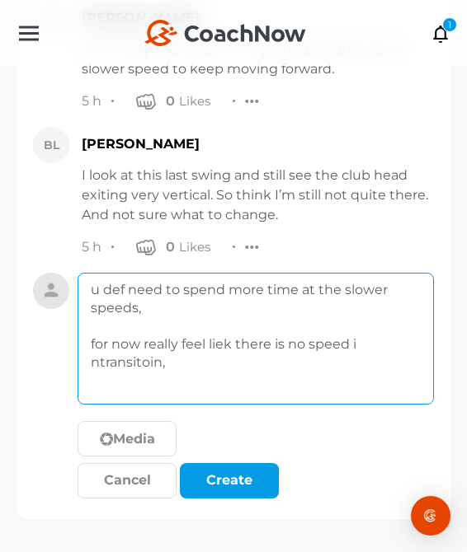
click at [226, 342] on textarea "u def need to spend more time at the slower speeds, for now really feel liek th…" at bounding box center [255, 339] width 356 height 132
click at [93, 364] on textarea "u def need to spend more time at the slower speeds, for now really feel like th…" at bounding box center [255, 339] width 356 height 132
click at [214, 378] on textarea "u def need to spend more time at the slower speeds, for now really feel like th…" at bounding box center [255, 339] width 356 height 132
click at [135, 358] on textarea "u def need to spend more time at the slower speeds, for now really feel like th…" at bounding box center [255, 339] width 356 height 132
click at [190, 373] on textarea "u def need to spend more time at the slower speeds, for now really feel like th…" at bounding box center [255, 339] width 356 height 132
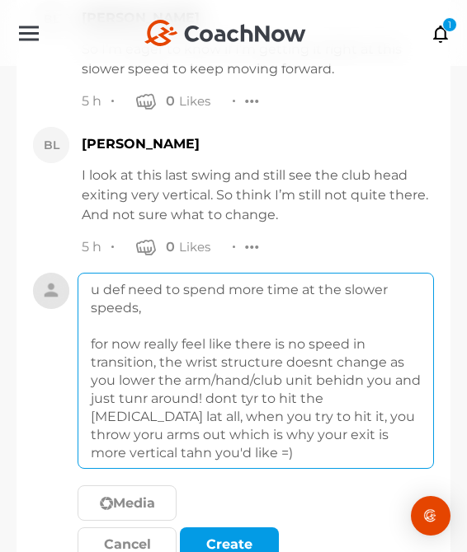
click at [326, 418] on textarea "u def need to spend more time at the slower speeds, for now really feel like th…" at bounding box center [255, 371] width 356 height 196
click at [356, 381] on textarea "u def need to spend more time at the slower speeds, for now really feel like th…" at bounding box center [255, 371] width 356 height 196
click at [251, 399] on textarea "u def need to spend more time at the slower speeds, for now really feel like th…" at bounding box center [255, 371] width 356 height 196
click at [138, 405] on textarea "u def need to spend more time at the slower speeds, for now really feel like th…" at bounding box center [255, 371] width 356 height 196
click at [361, 434] on textarea "u def need to spend more time at the slower speeds, for now really feel like th…" at bounding box center [255, 371] width 356 height 196
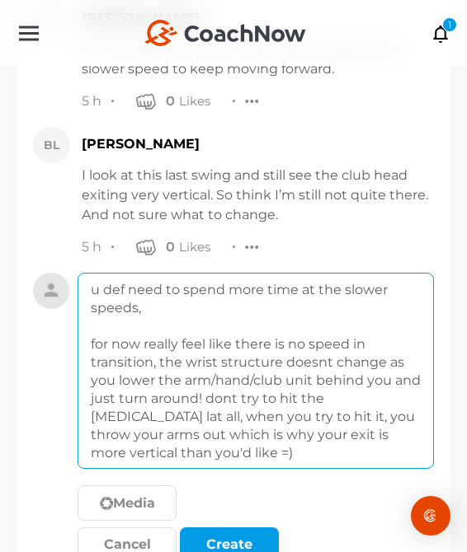
scroll to position [3191, 0]
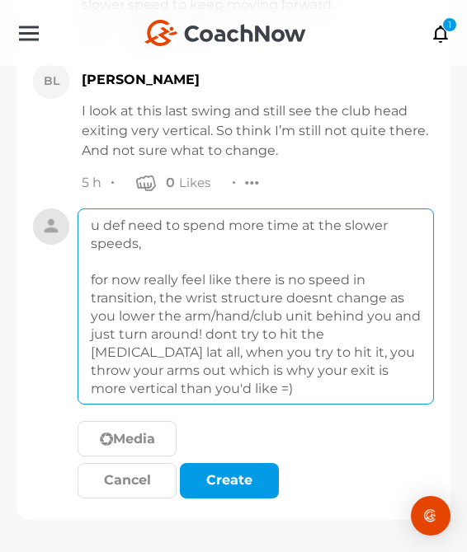
click at [223, 395] on textarea "u def need to spend more time at the slower speeds, for now really feel like th…" at bounding box center [255, 307] width 356 height 196
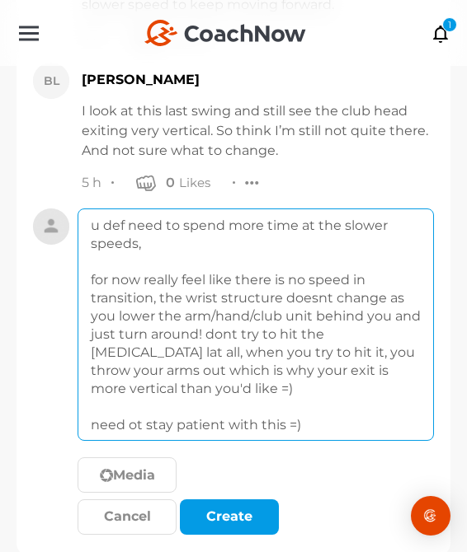
click at [134, 429] on textarea "u def need to spend more time at the slower speeds, for now really feel like th…" at bounding box center [255, 325] width 356 height 232
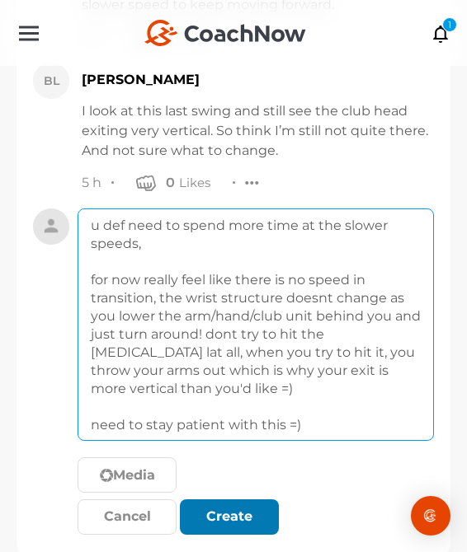
type textarea "u def need to spend more time at the slower speeds, for now really feel like th…"
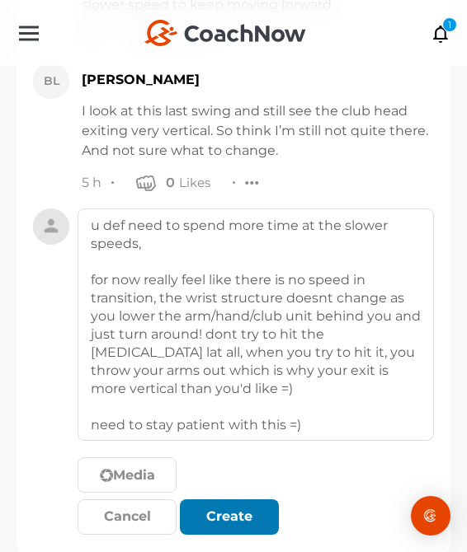
click at [237, 507] on div "submit" at bounding box center [229, 517] width 36 height 20
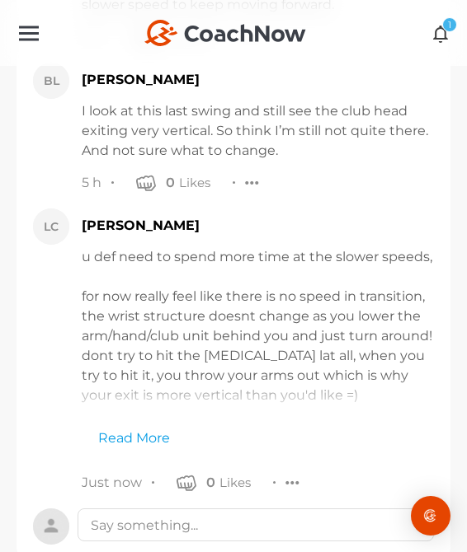
click at [435, 41] on icon at bounding box center [440, 33] width 19 height 18
